Goal: Task Accomplishment & Management: Manage account settings

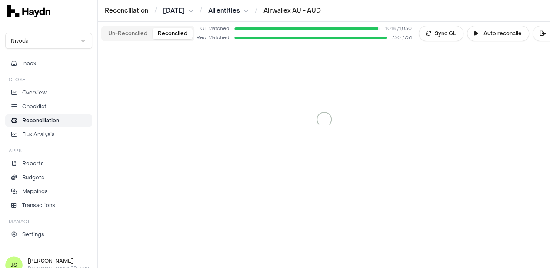
click at [159, 34] on button "Reconciled" at bounding box center [173, 33] width 40 height 11
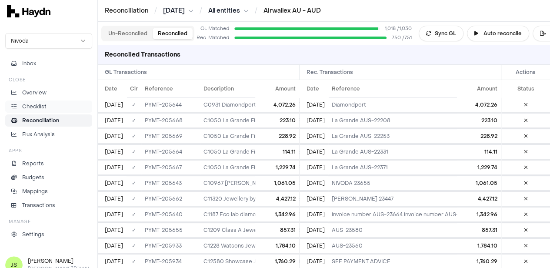
click at [37, 108] on p "Checklist" at bounding box center [34, 107] width 24 height 8
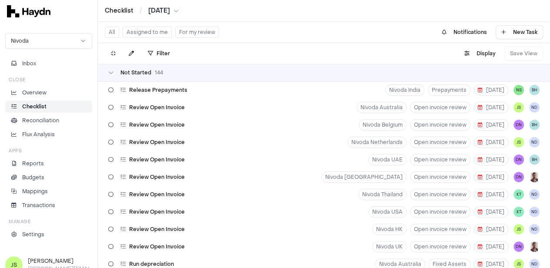
click at [159, 13] on html "Checklist / [DATE] Nivoda Inbox Close Overview Checklist Reconciliation Flux An…" at bounding box center [275, 134] width 550 height 268
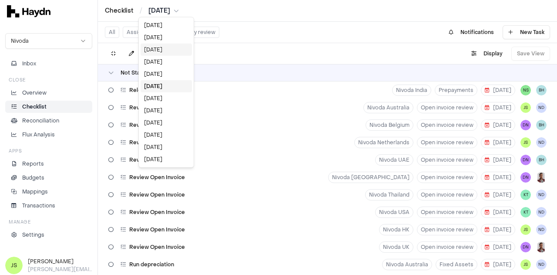
click at [164, 53] on div "[DATE]" at bounding box center [166, 50] width 51 height 12
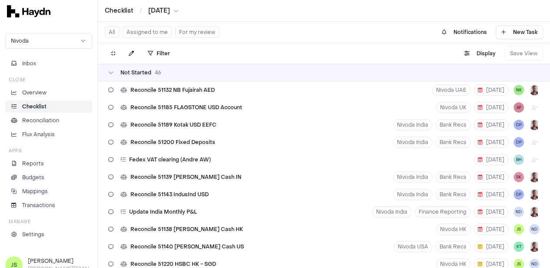
click at [151, 34] on button "Assigned to me" at bounding box center [147, 32] width 49 height 11
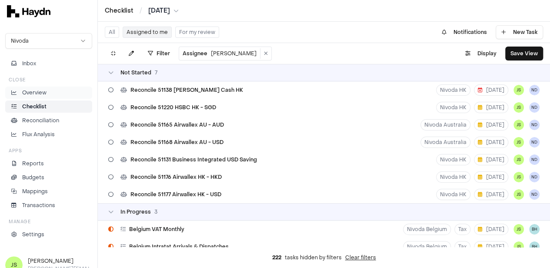
click at [30, 95] on p "Overview" at bounding box center [34, 93] width 24 height 8
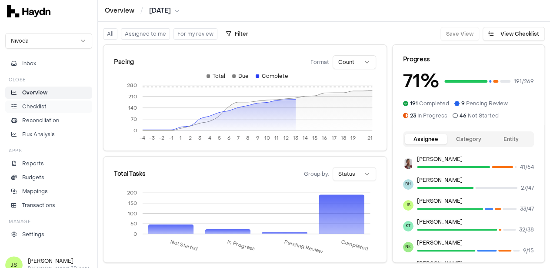
click at [30, 108] on p "Checklist" at bounding box center [34, 107] width 24 height 8
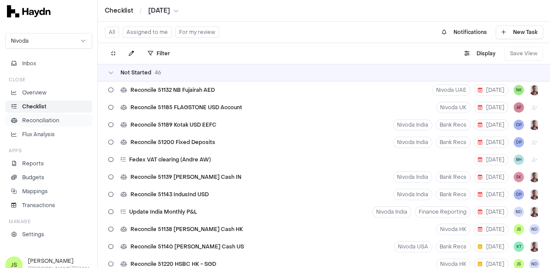
click at [36, 124] on link "Reconciliation" at bounding box center [48, 120] width 87 height 12
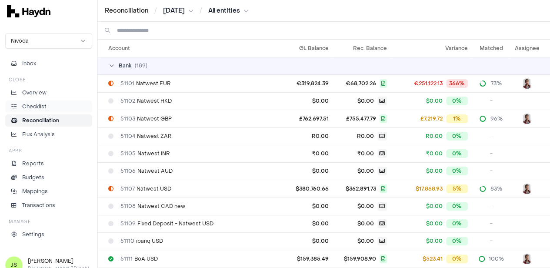
click at [39, 107] on p "Checklist" at bounding box center [34, 107] width 24 height 8
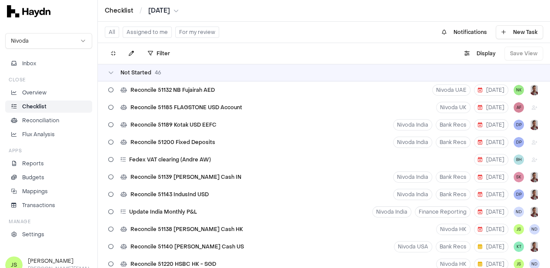
click at [157, 30] on button "Assigned to me" at bounding box center [147, 32] width 49 height 11
